Goal: Information Seeking & Learning: Learn about a topic

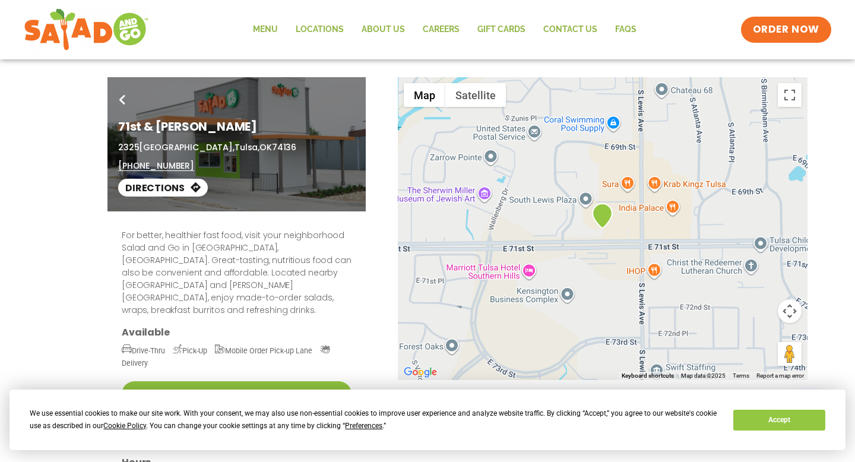
click at [417, 307] on div "For better, healthier fast food, visit your neighborhood Salad and Go in Tulsa,…" at bounding box center [427, 418] width 647 height 415
click at [270, 26] on link "Menu" at bounding box center [265, 29] width 43 height 27
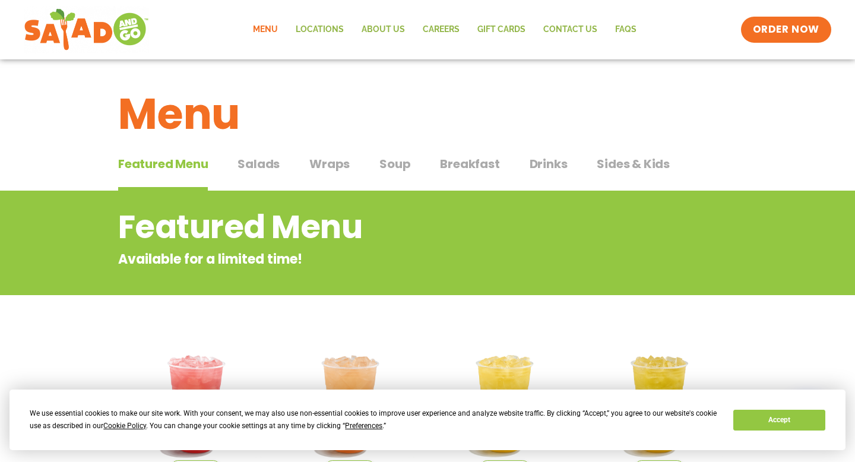
click at [270, 164] on span "Salads" at bounding box center [259, 164] width 42 height 18
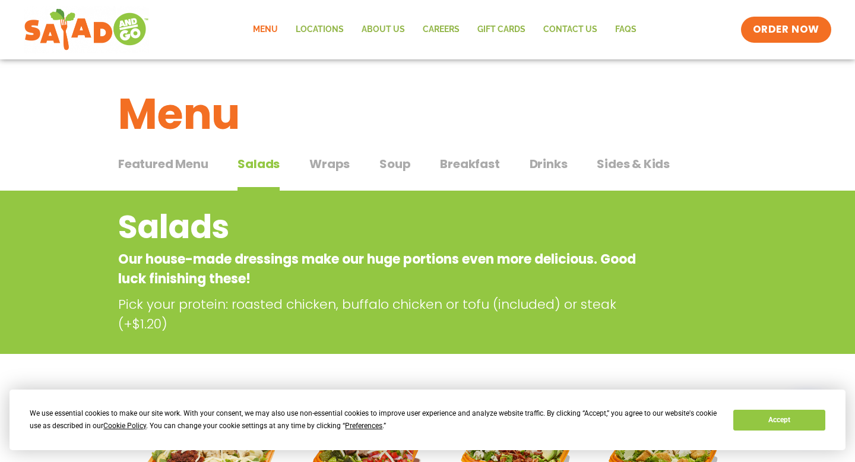
click at [330, 169] on span "Wraps" at bounding box center [329, 164] width 40 height 18
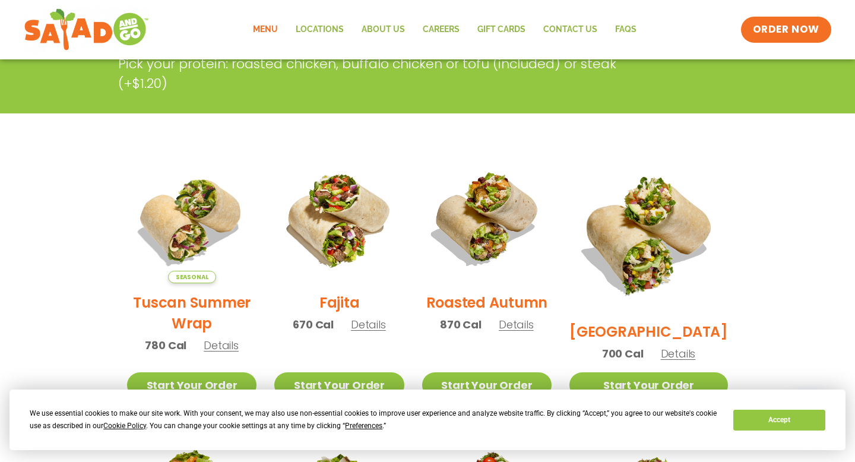
scroll to position [236, 0]
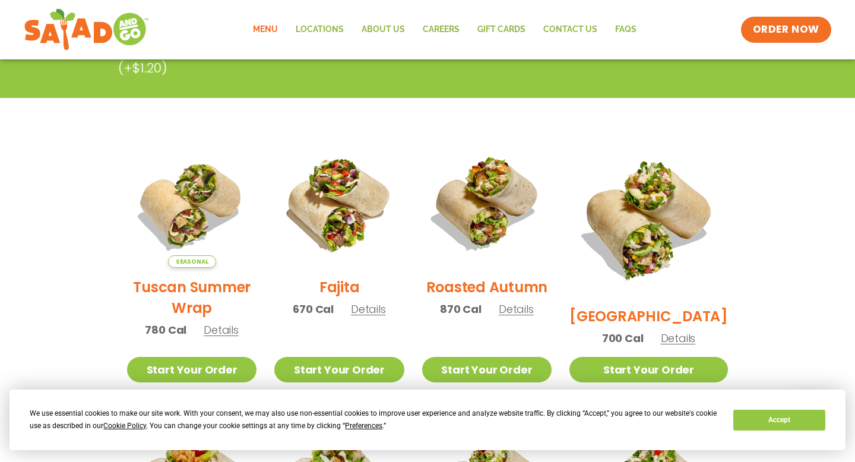
click at [229, 337] on span "Details" at bounding box center [221, 330] width 35 height 15
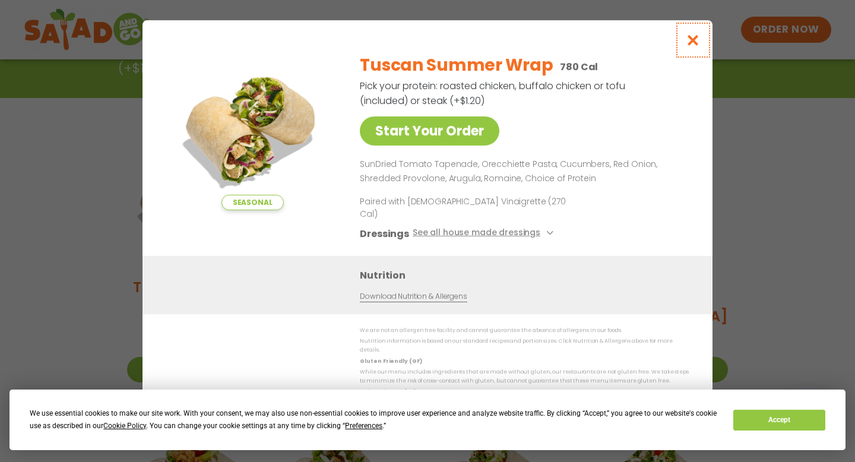
click at [691, 46] on icon "Close modal" at bounding box center [693, 40] width 15 height 12
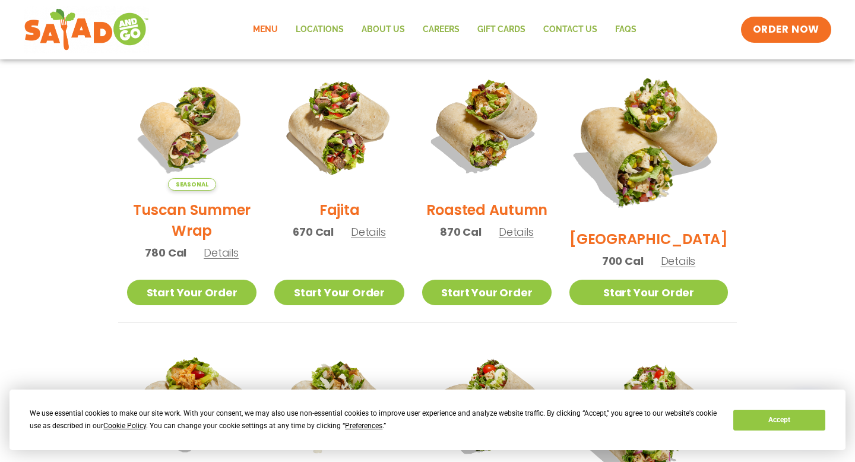
scroll to position [307, 0]
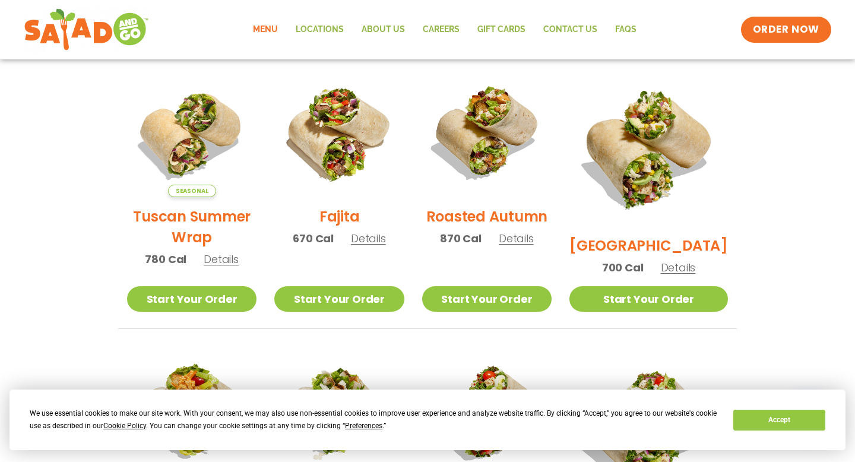
click at [222, 267] on span "Details" at bounding box center [221, 259] width 35 height 15
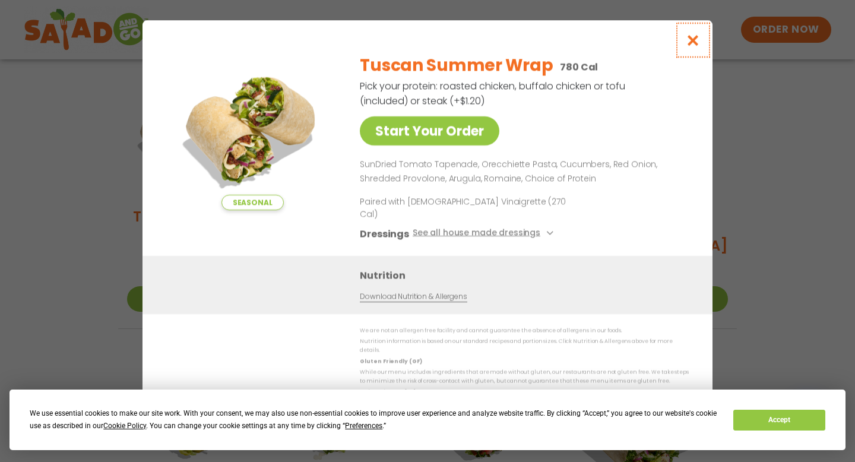
click at [694, 46] on icon "Close modal" at bounding box center [693, 40] width 15 height 12
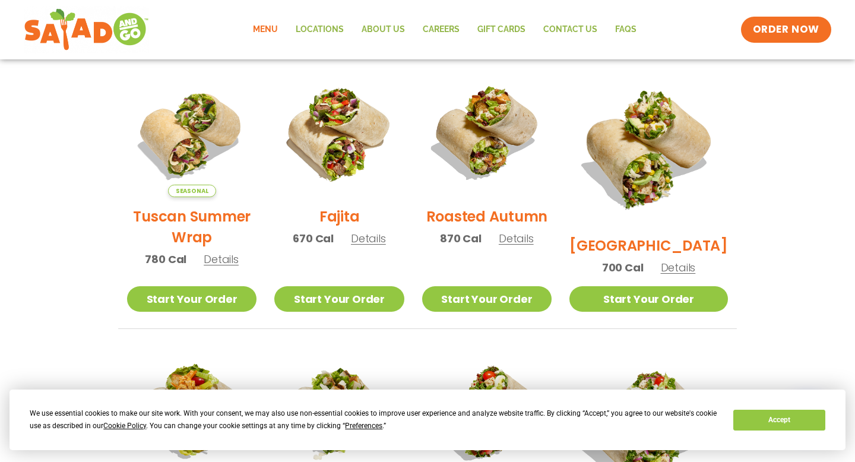
click at [534, 246] on span "Details" at bounding box center [516, 238] width 35 height 15
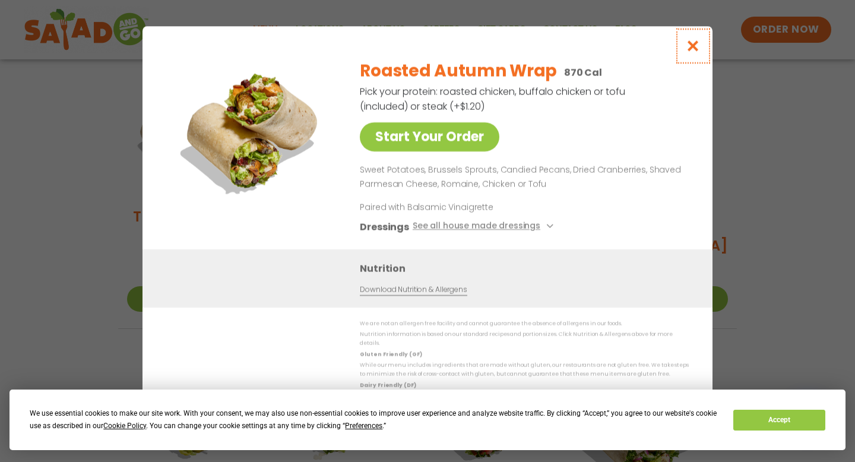
click at [697, 52] on icon "Close modal" at bounding box center [693, 46] width 15 height 12
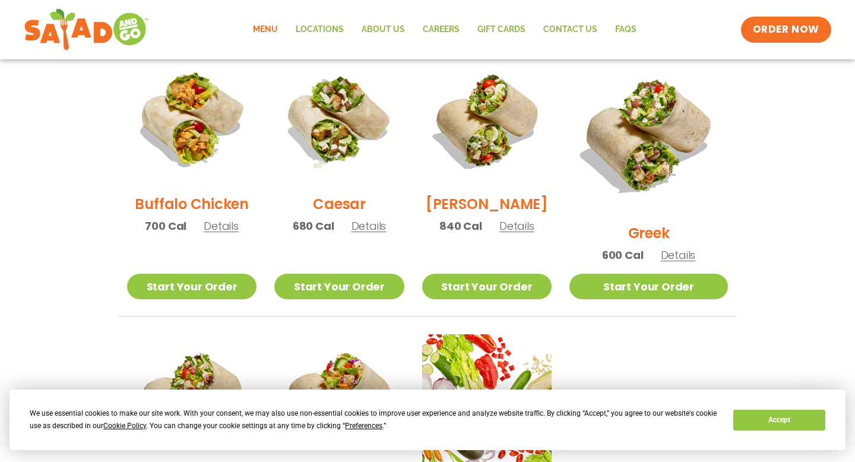
scroll to position [601, 0]
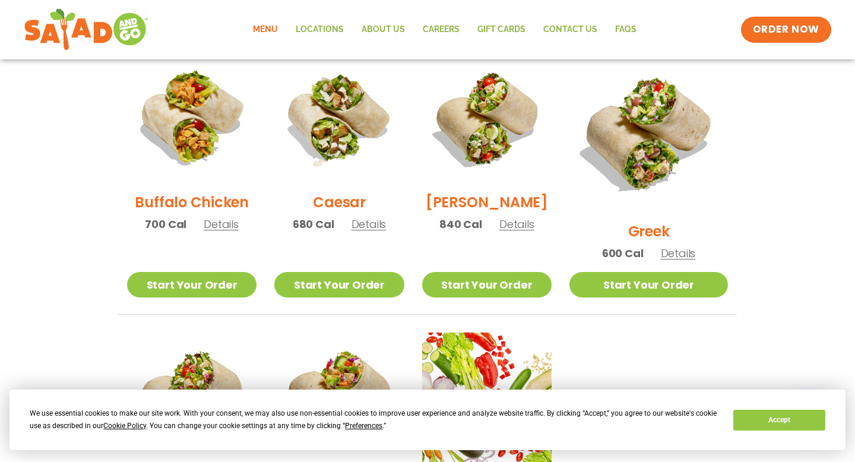
click at [531, 232] on span "Details" at bounding box center [517, 224] width 35 height 15
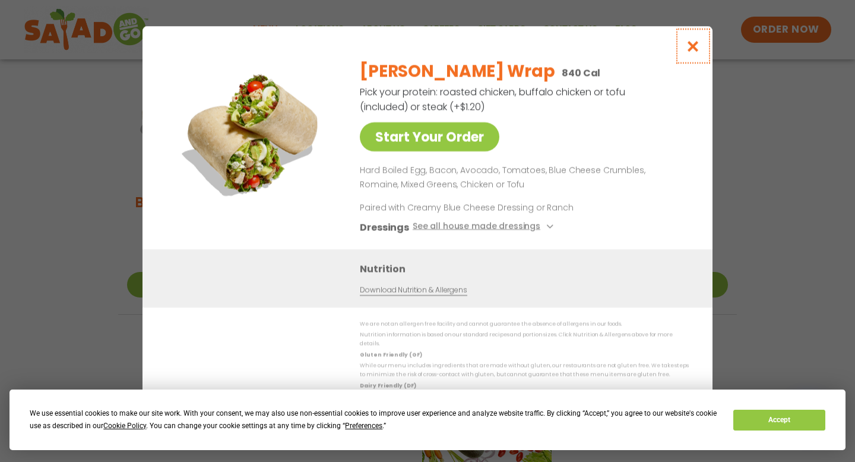
click at [695, 52] on icon "Close modal" at bounding box center [693, 46] width 15 height 12
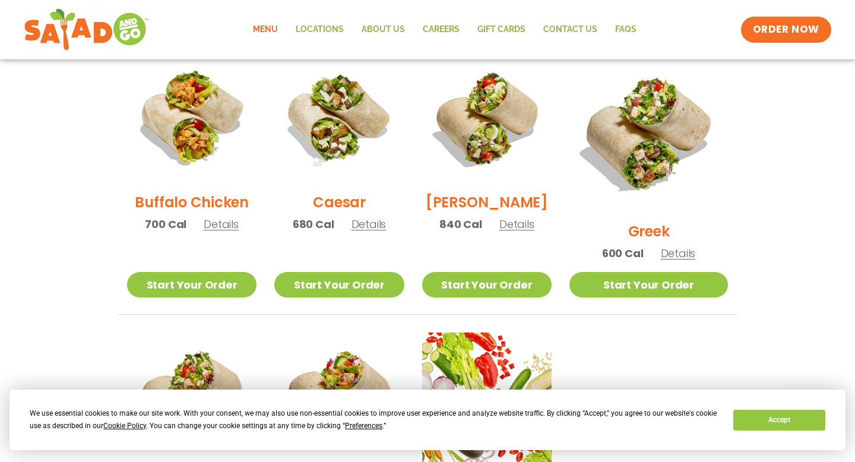
click at [696, 246] on span "Details" at bounding box center [678, 253] width 35 height 15
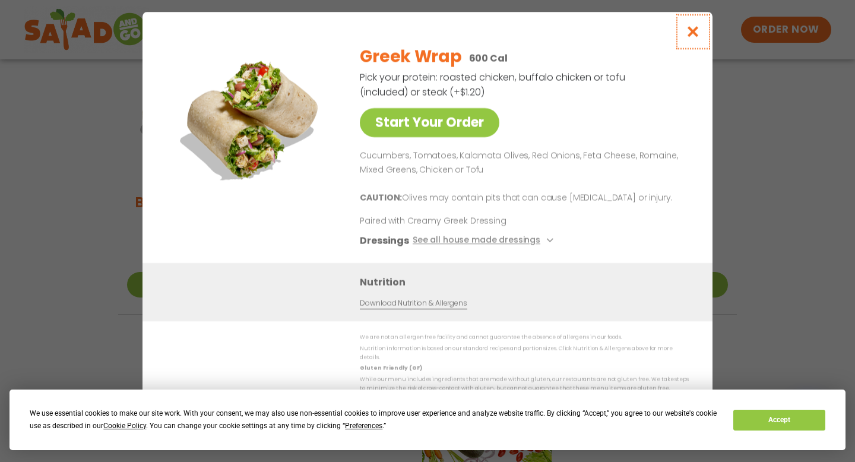
click at [693, 38] on icon "Close modal" at bounding box center [693, 32] width 15 height 12
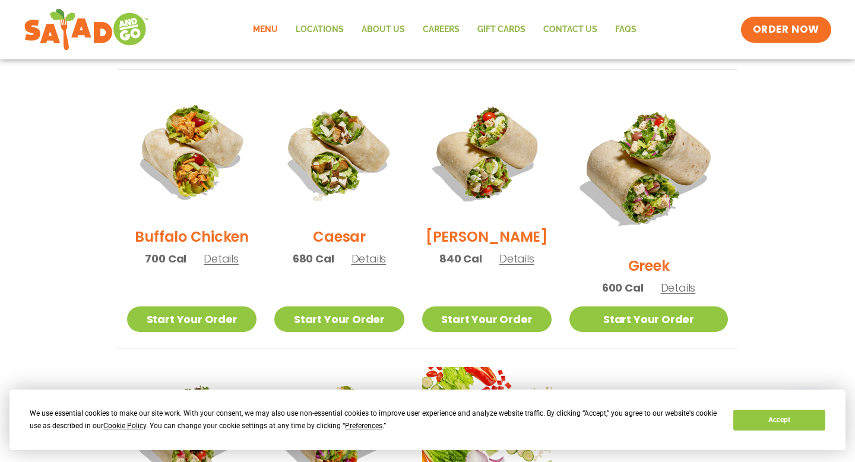
scroll to position [545, 0]
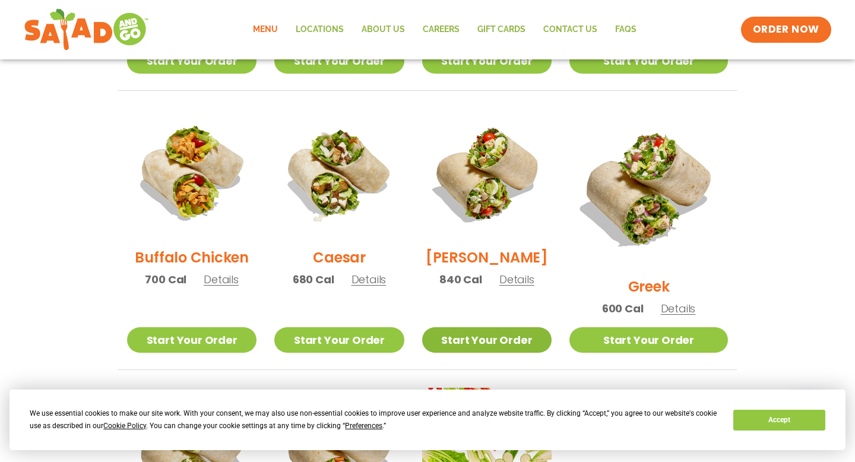
click at [534, 327] on link "Start Your Order" at bounding box center [486, 340] width 129 height 26
